Goal: Check status

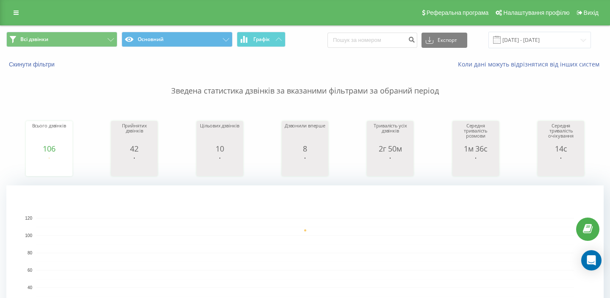
type input "0954945091"
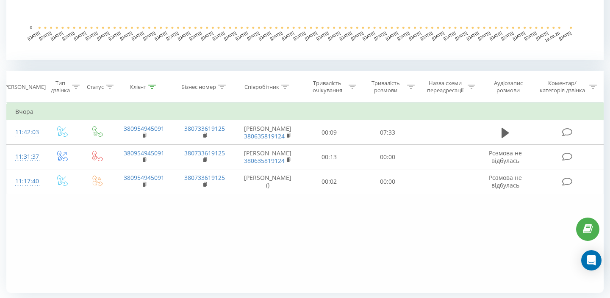
scroll to position [294, 0]
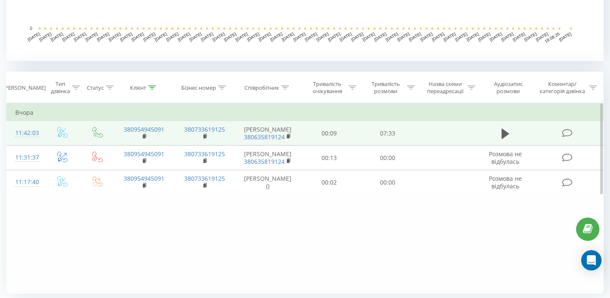
click at [512, 136] on td at bounding box center [505, 133] width 56 height 25
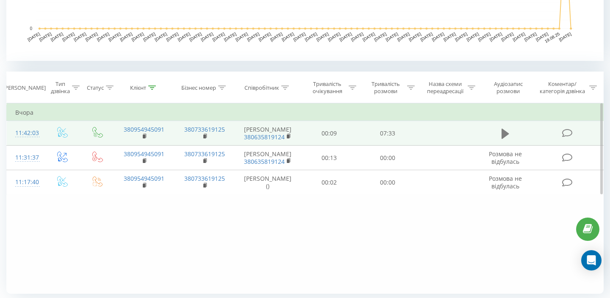
click at [502, 136] on icon at bounding box center [506, 133] width 8 height 10
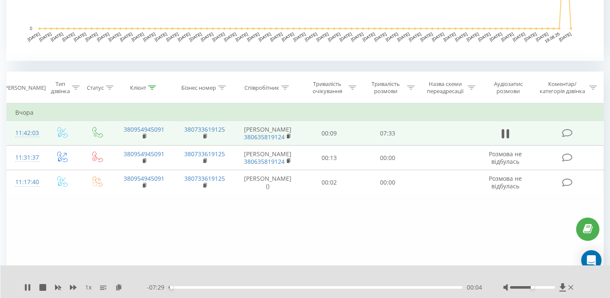
click at [175, 286] on div "00:04" at bounding box center [316, 287] width 294 height 3
click at [539, 284] on div at bounding box center [539, 287] width 72 height 8
click at [535, 294] on div "1 x - 07:18 00:14 00:14" at bounding box center [305, 282] width 610 height 33
click at [537, 291] on div at bounding box center [539, 287] width 72 height 8
drag, startPoint x: 540, startPoint y: 288, endPoint x: 581, endPoint y: 291, distance: 41.6
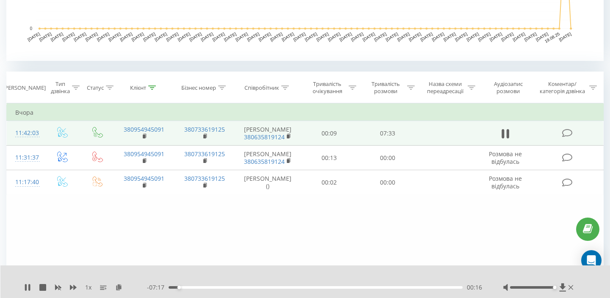
click at [581, 291] on div "1 x - 07:17 00:16 00:16" at bounding box center [305, 282] width 610 height 33
